Goal: Navigation & Orientation: Find specific page/section

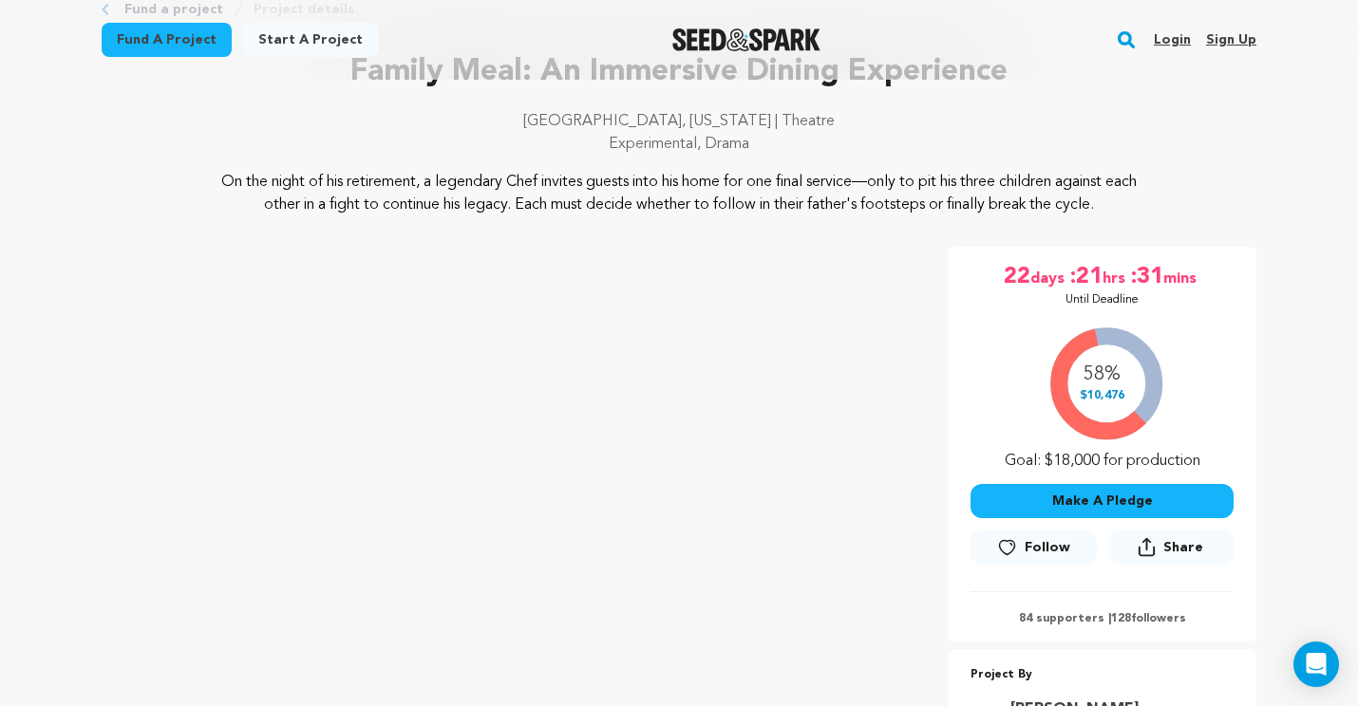
scroll to position [122, 0]
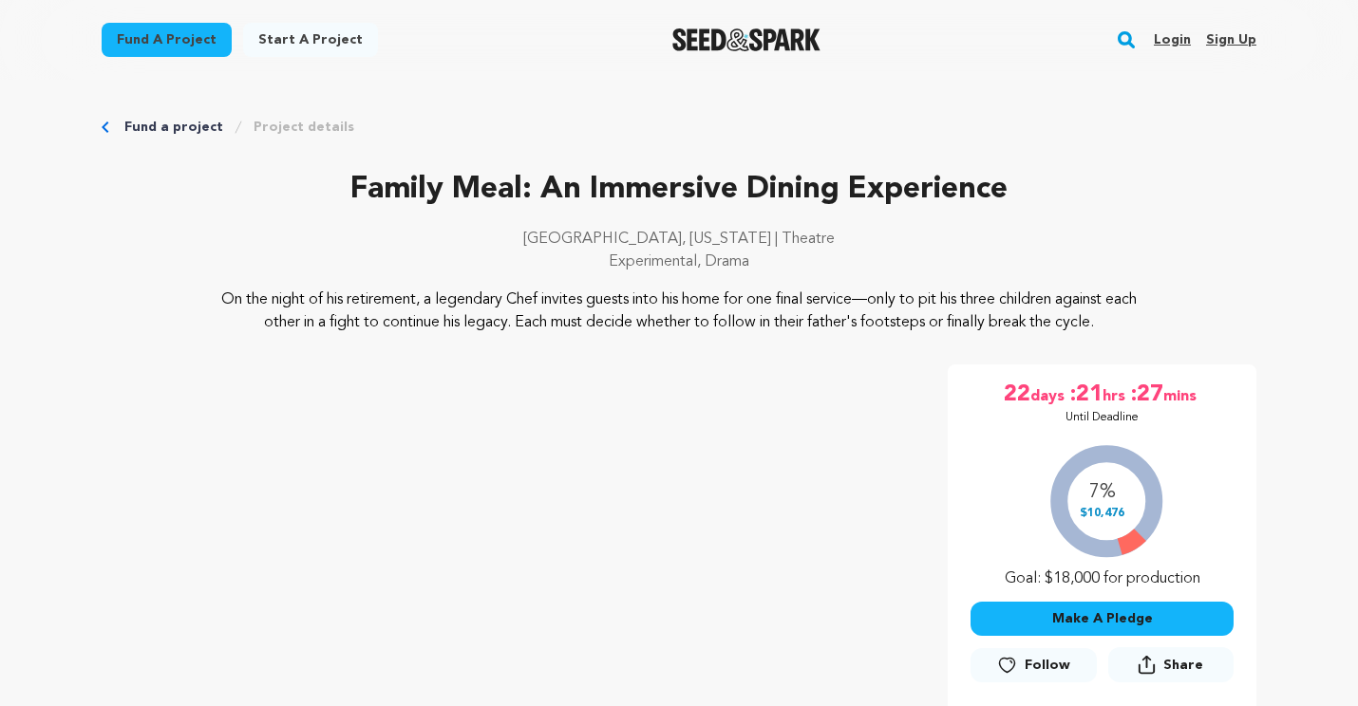
scroll to position [122, 0]
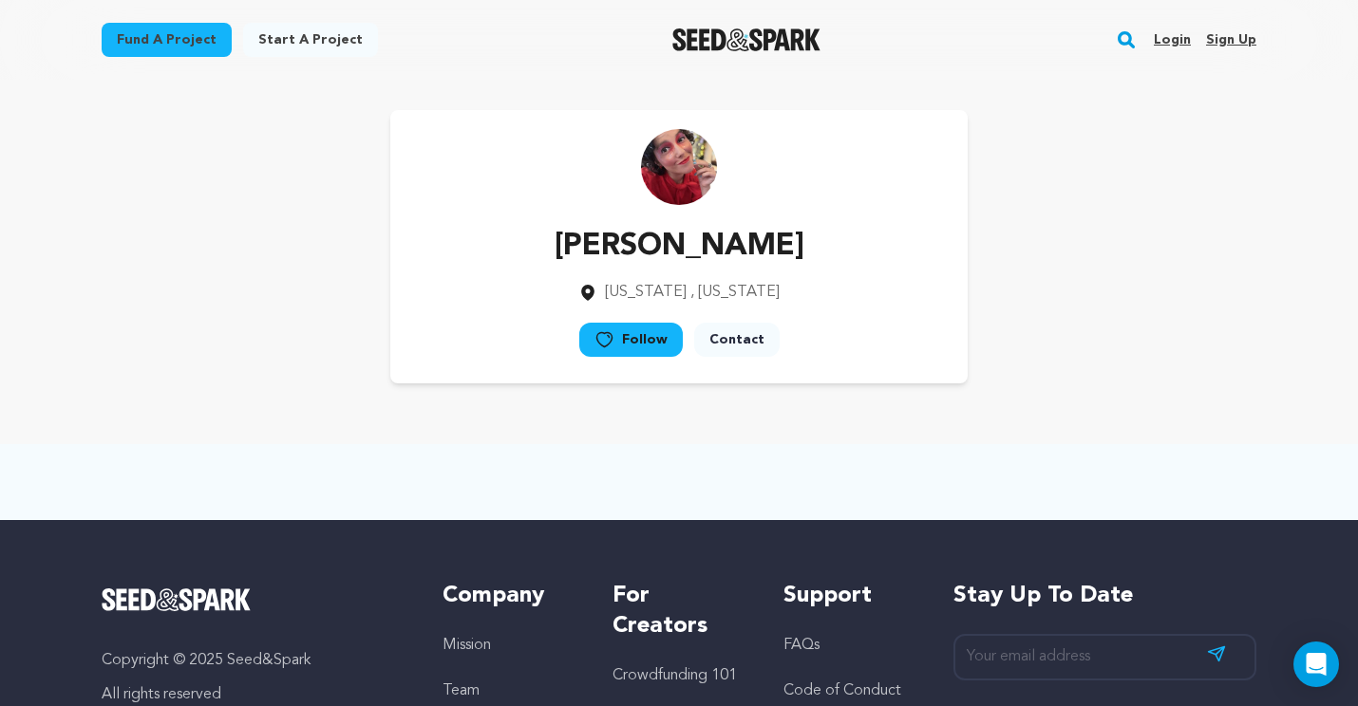
click at [1169, 42] on link "Login" at bounding box center [1172, 40] width 37 height 30
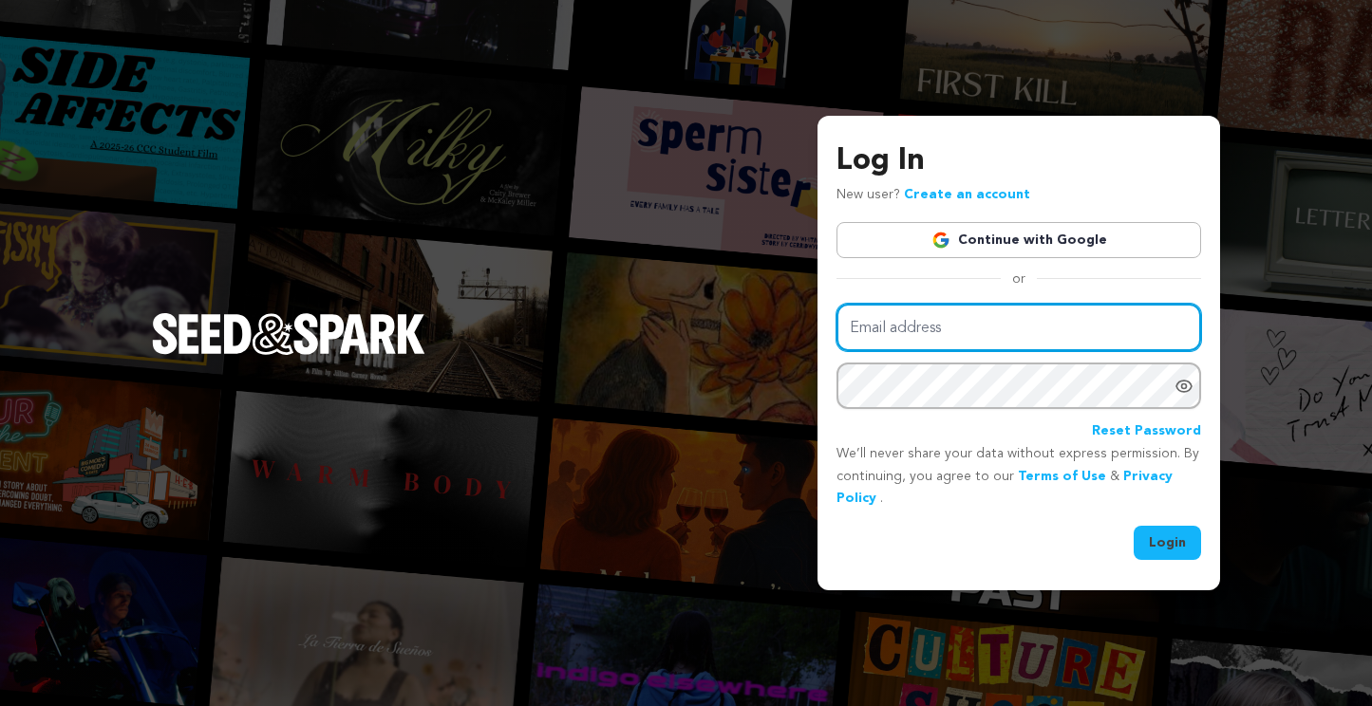
click at [907, 313] on input "Email address" at bounding box center [1019, 328] width 365 height 48
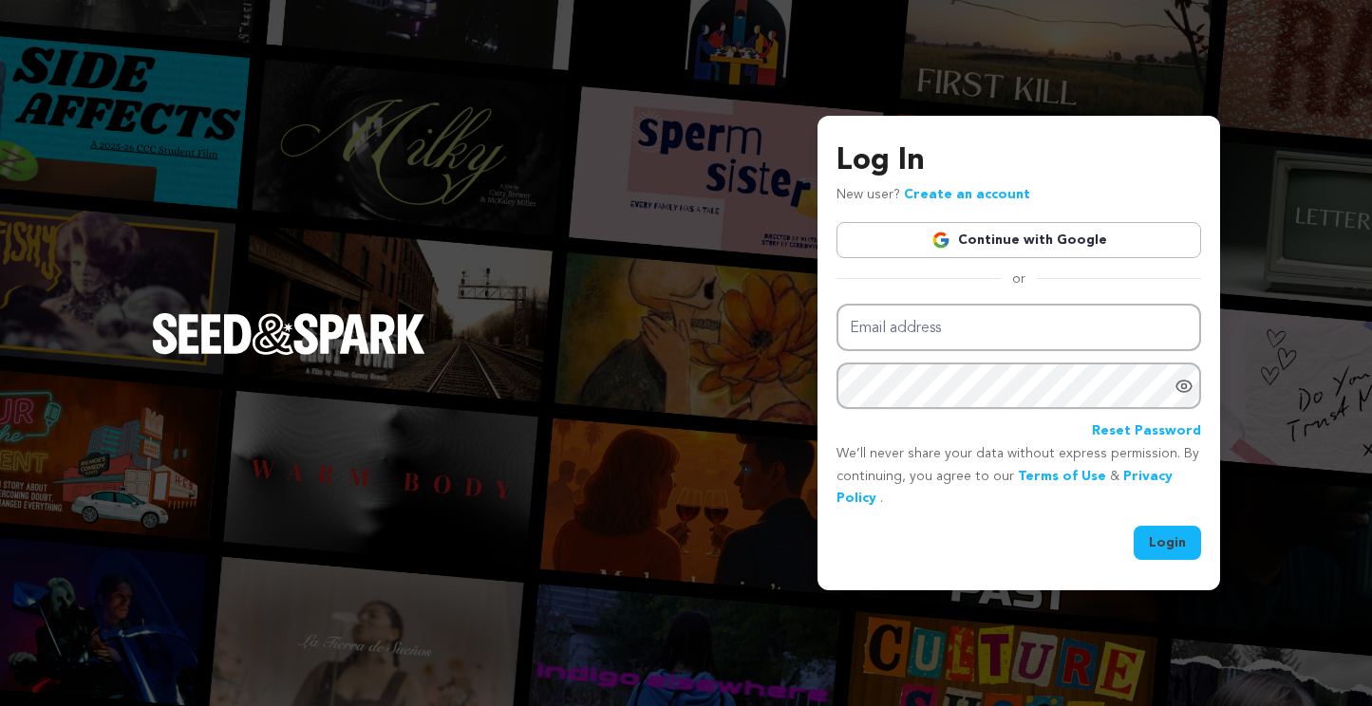
type input "scoloughlin@gmail.com"
click at [1175, 537] on button "Login" at bounding box center [1167, 543] width 67 height 34
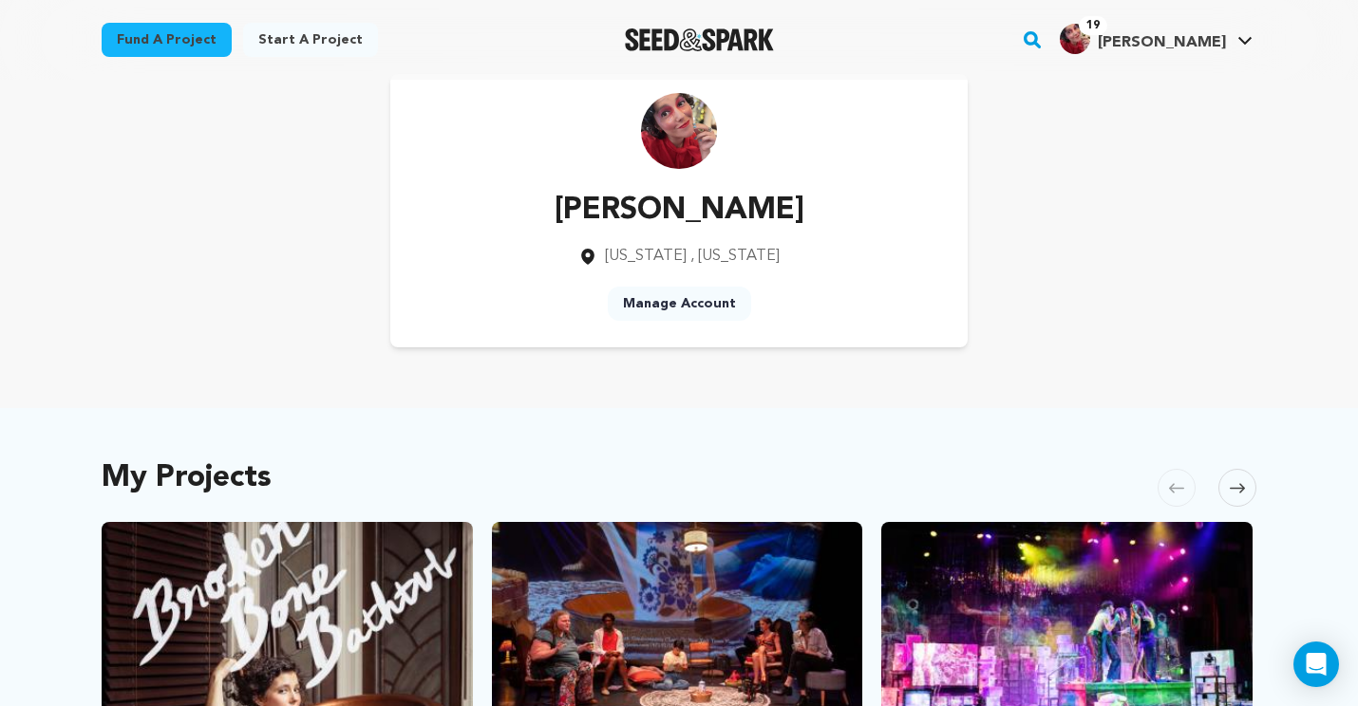
scroll to position [322, 0]
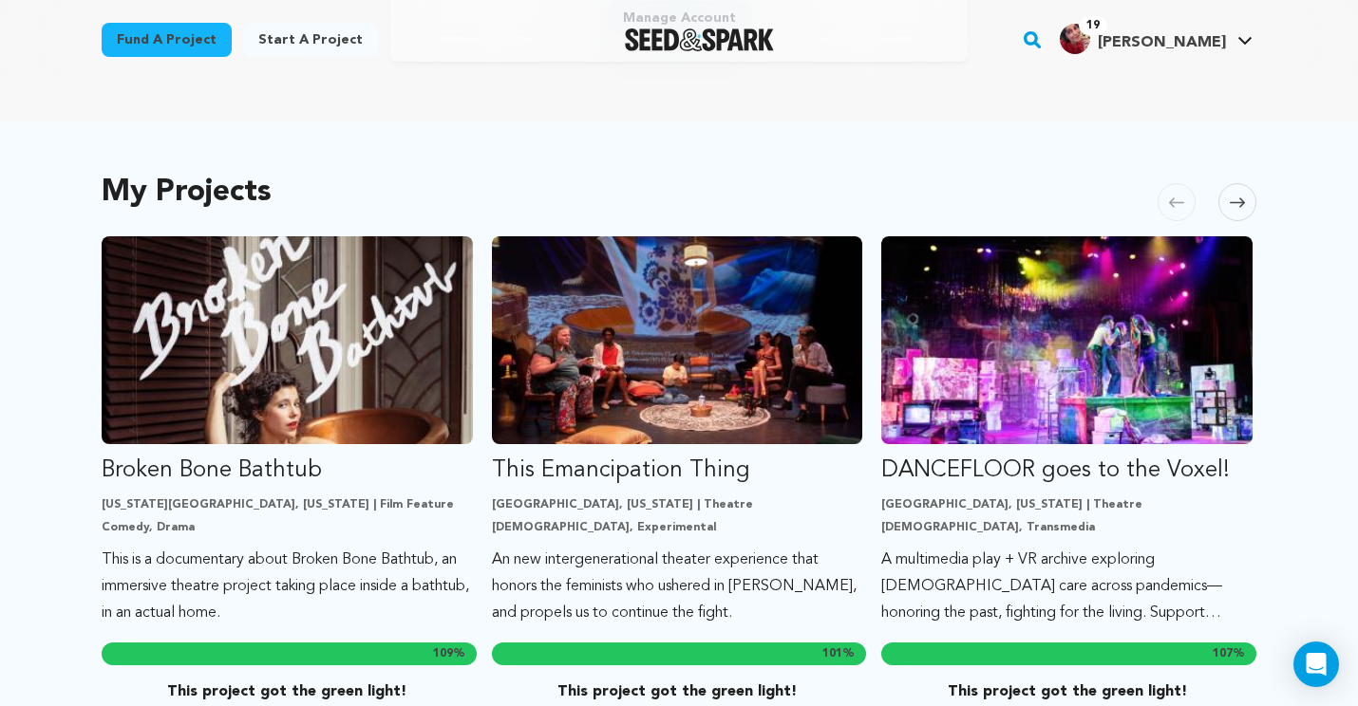
click at [1252, 198] on span at bounding box center [1237, 202] width 38 height 38
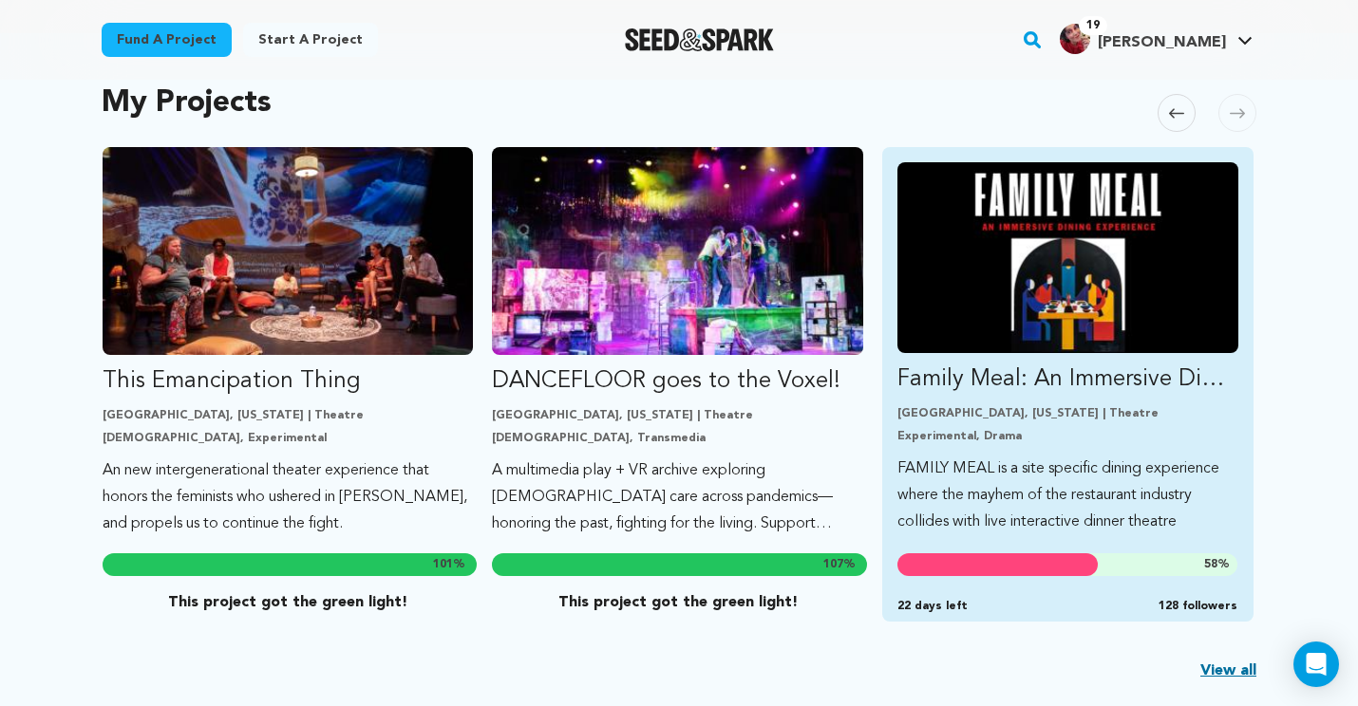
scroll to position [464, 0]
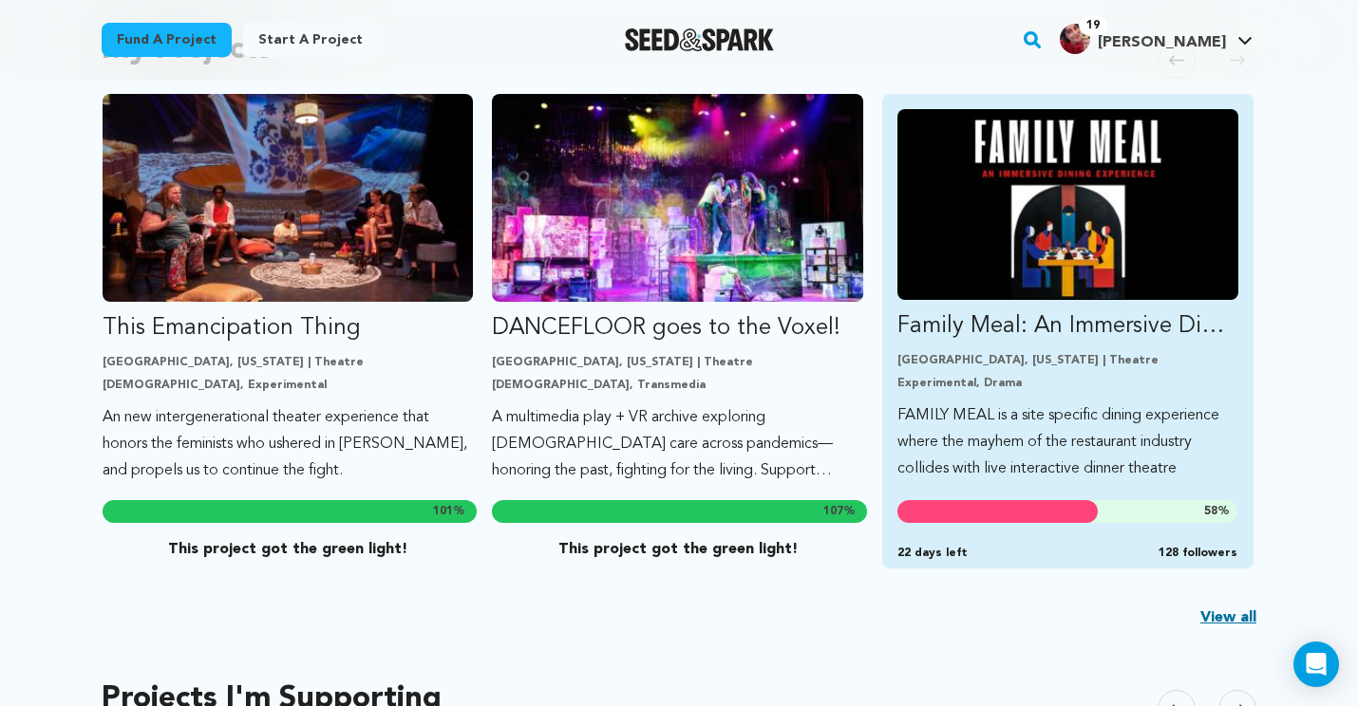
click at [1007, 307] on link "Family Meal: An Immersive Dining Experience Los Angeles, California | Theatre E…" at bounding box center [1067, 295] width 341 height 373
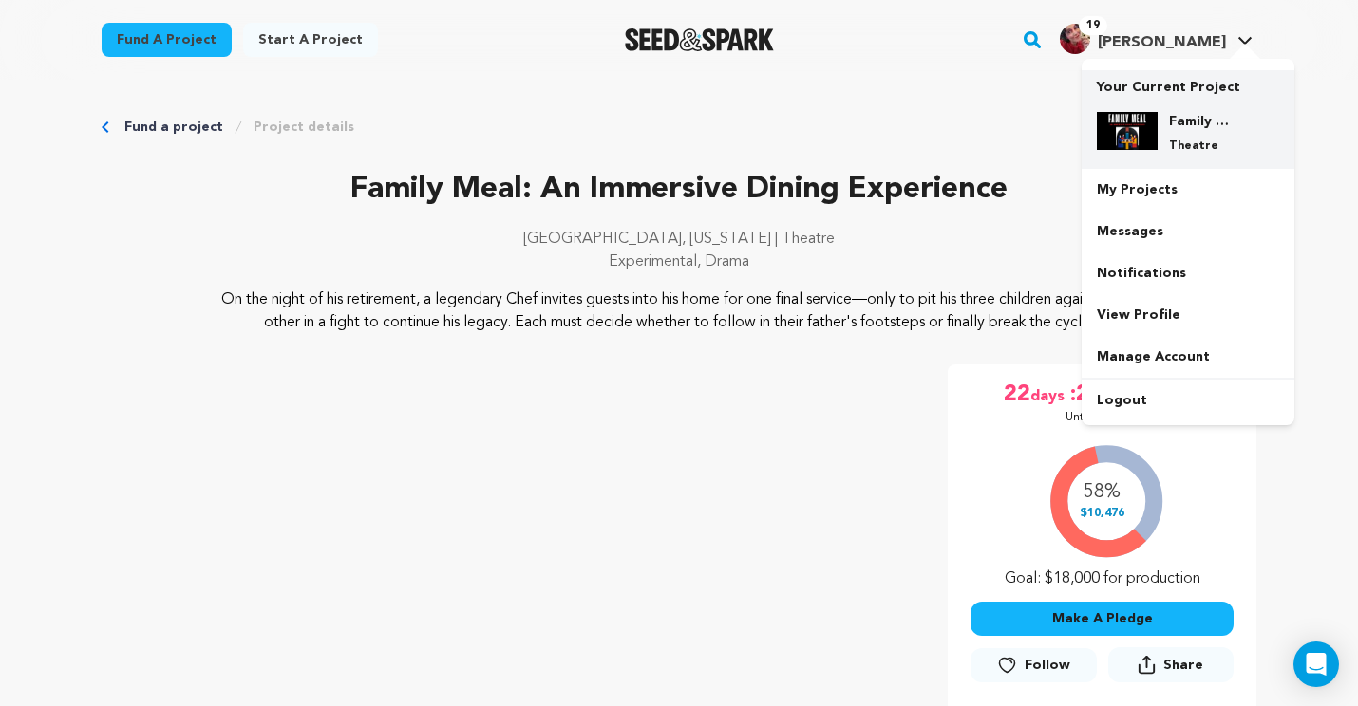
click at [1143, 152] on div at bounding box center [1127, 133] width 61 height 42
click at [1137, 147] on img at bounding box center [1127, 131] width 61 height 38
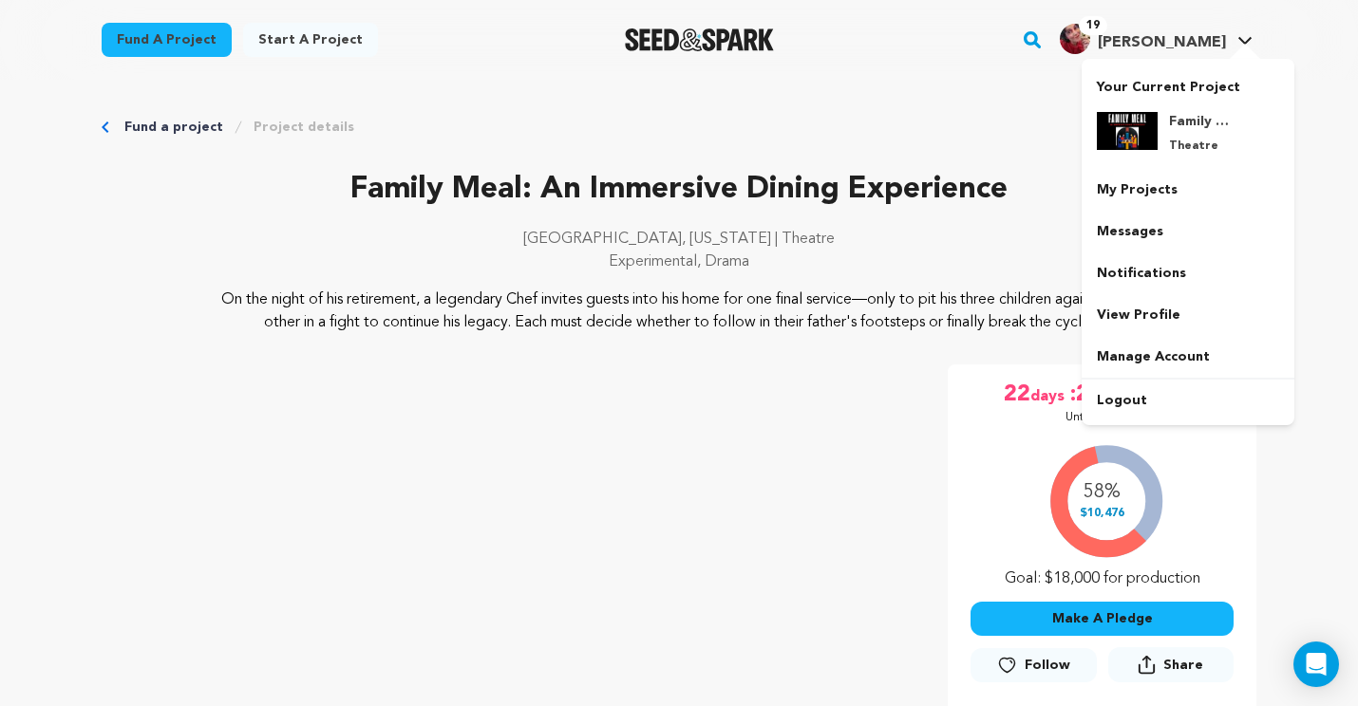
click at [1154, 39] on span "[PERSON_NAME]" at bounding box center [1162, 42] width 128 height 15
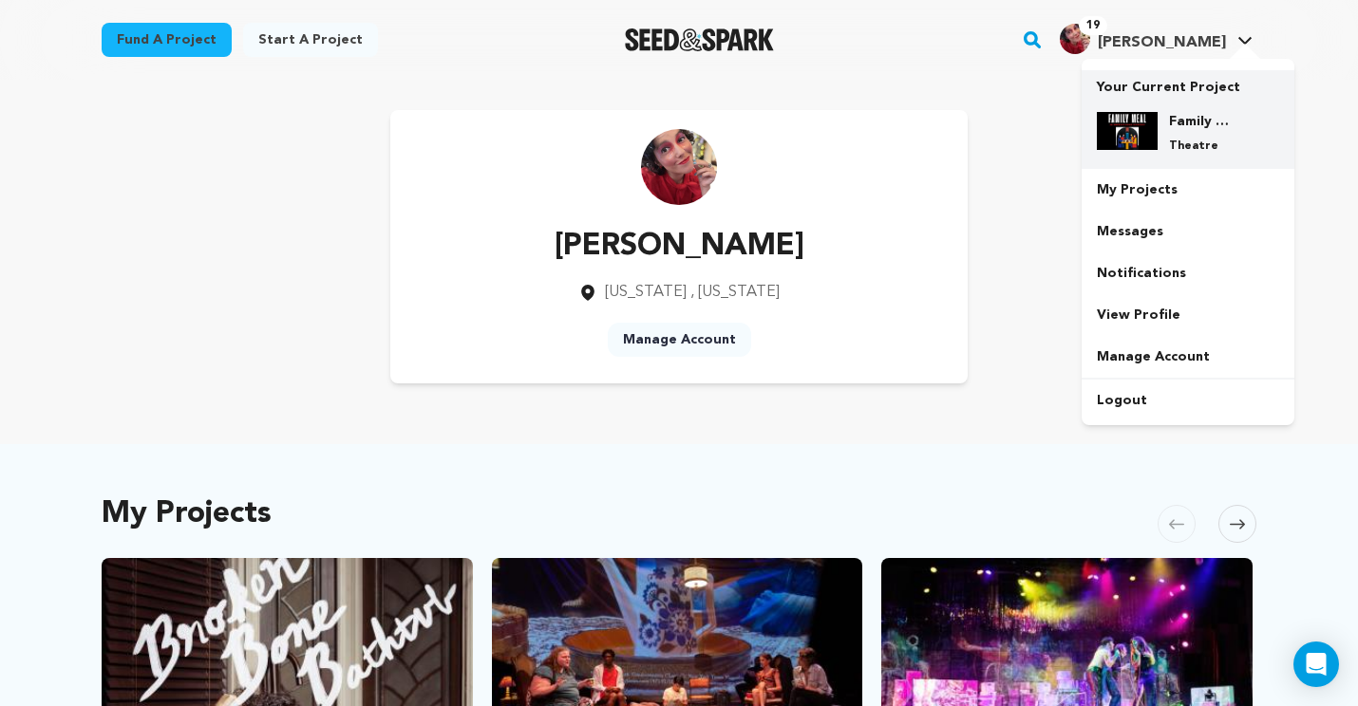
click at [1196, 125] on h4 "Family Meal: An Immersive Dining Experience" at bounding box center [1203, 121] width 68 height 19
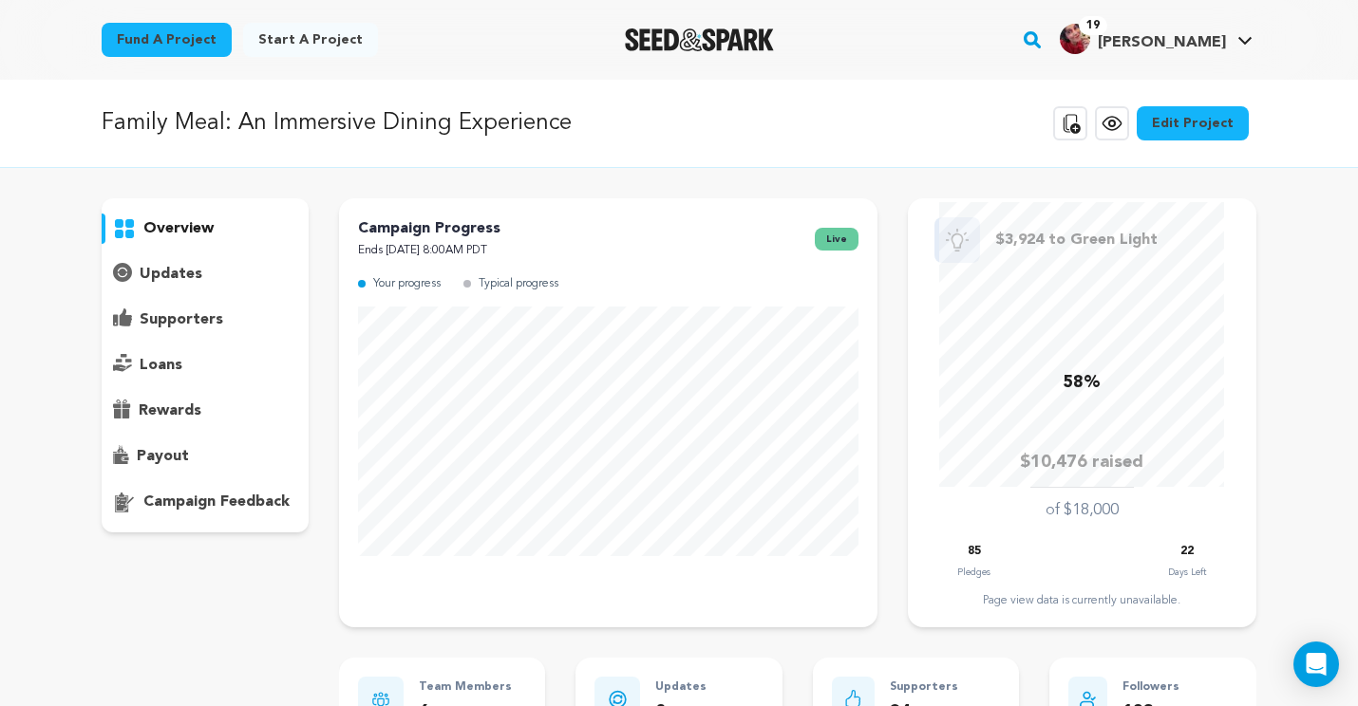
click at [194, 319] on p "supporters" at bounding box center [182, 320] width 84 height 23
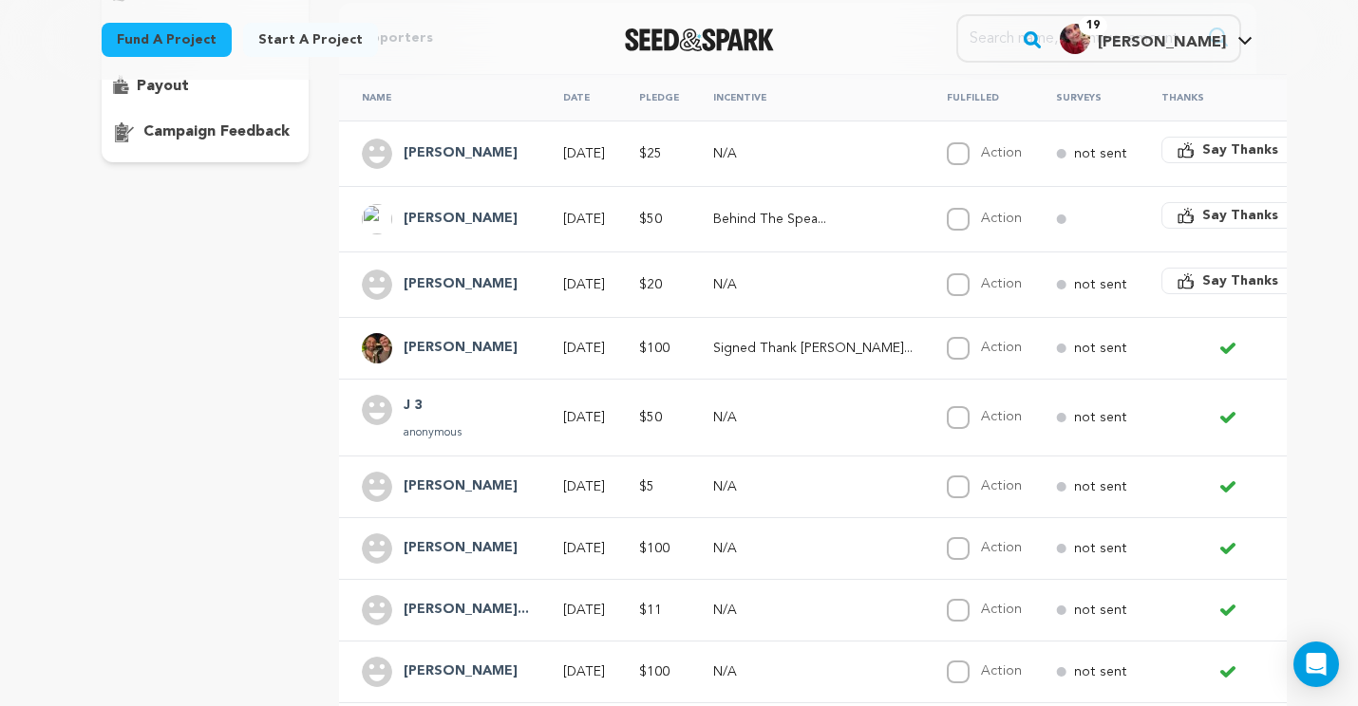
scroll to position [779, 0]
